Goal: Check status: Check status

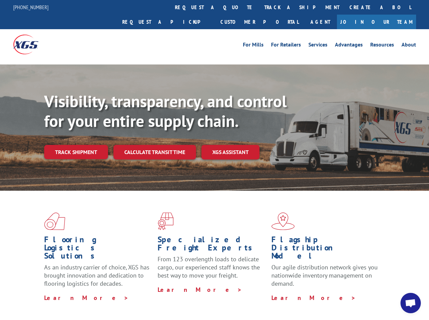
click at [214, 160] on div "Visibility, transparency, and control for your entire supply chain. Track shipm…" at bounding box center [236, 139] width 384 height 95
click at [259, 7] on link "track a shipment" at bounding box center [301, 7] width 85 height 15
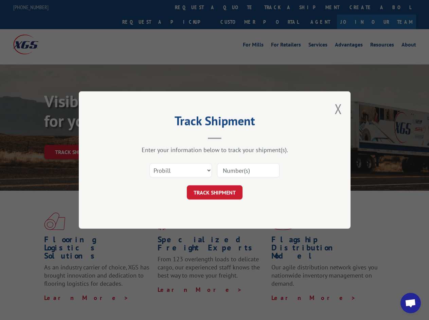
click at [237, 7] on div "Track Shipment Enter your information below to track your shipment(s). Select c…" at bounding box center [214, 160] width 429 height 320
click at [279, 7] on div "Track Shipment Enter your information below to track your shipment(s). Select c…" at bounding box center [214, 160] width 429 height 320
click at [76, 137] on div "Track Shipment Enter your information below to track your shipment(s). Select c…" at bounding box center [214, 160] width 429 height 320
click at [154, 137] on header "Track Shipment" at bounding box center [215, 127] width 204 height 23
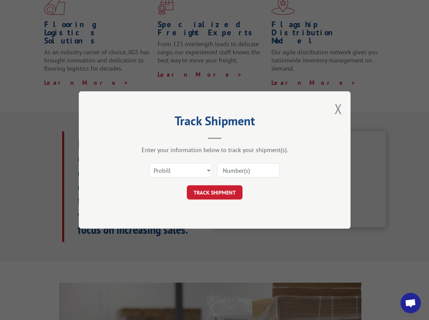
click at [230, 137] on header "Track Shipment" at bounding box center [215, 127] width 204 height 23
click at [410, 303] on span "Open chat" at bounding box center [409, 304] width 11 height 10
